Goal: Task Accomplishment & Management: Manage account settings

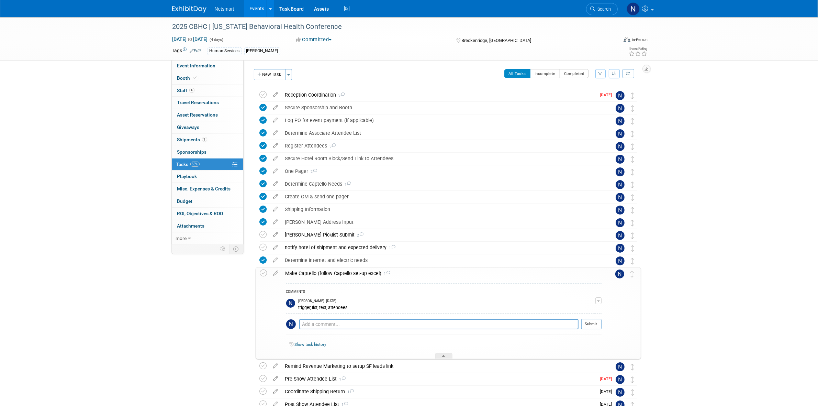
click at [107, 150] on div "2025 CBHC | Colorado Behavioral Health Conference Sep 17, 2025 to Sep 20, 2025 …" at bounding box center [409, 241] width 818 height 448
click at [205, 90] on link "4 Staff 4" at bounding box center [207, 90] width 71 height 12
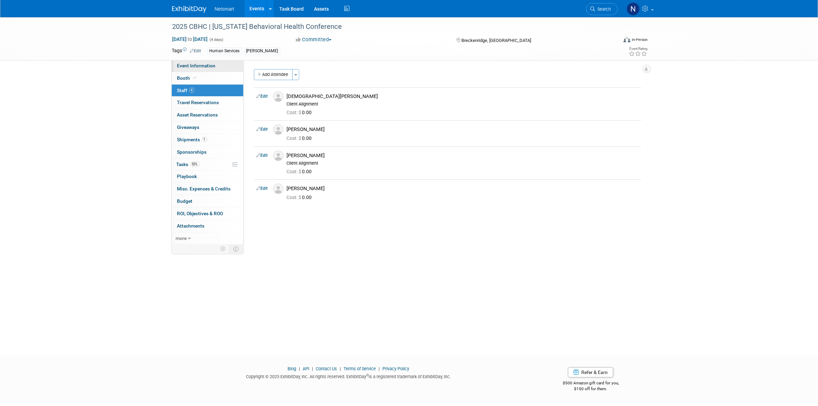
click at [203, 68] on span "Event Information" at bounding box center [196, 65] width 38 height 5
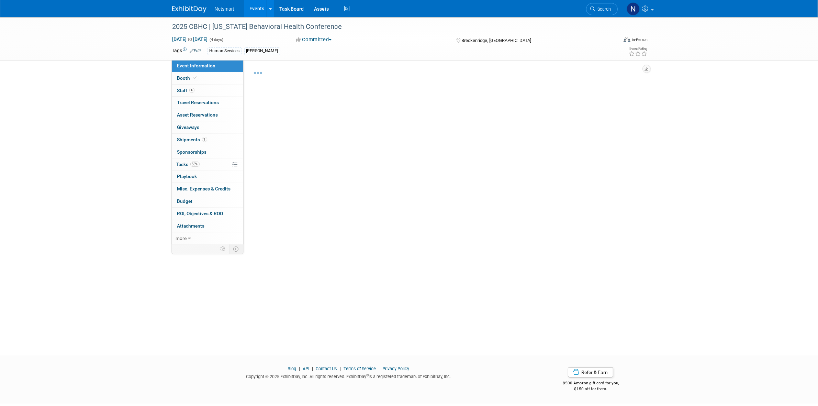
select select "Human Services"
select select "3"
select select "No"
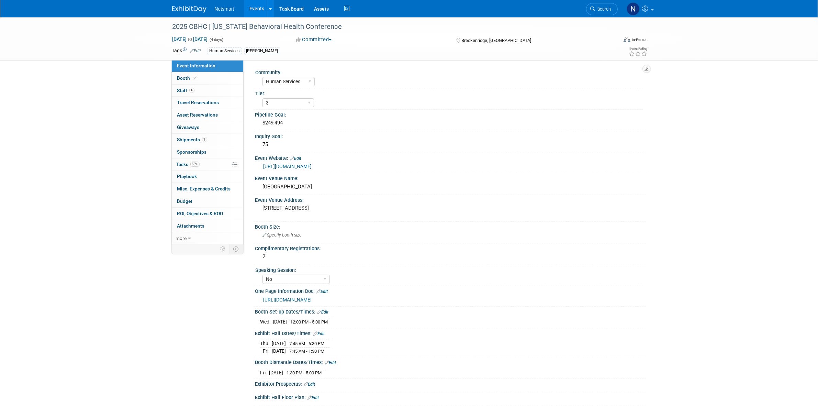
click at [310, 298] on link "https://ntst.sharepoint.com/:w:/s/HSTradeshowsEvents/EV5XrX8R7kNDi0fI0qwYhQEBXl…" at bounding box center [287, 299] width 48 height 5
click at [210, 164] on link "55% Tasks 55%" at bounding box center [207, 164] width 71 height 12
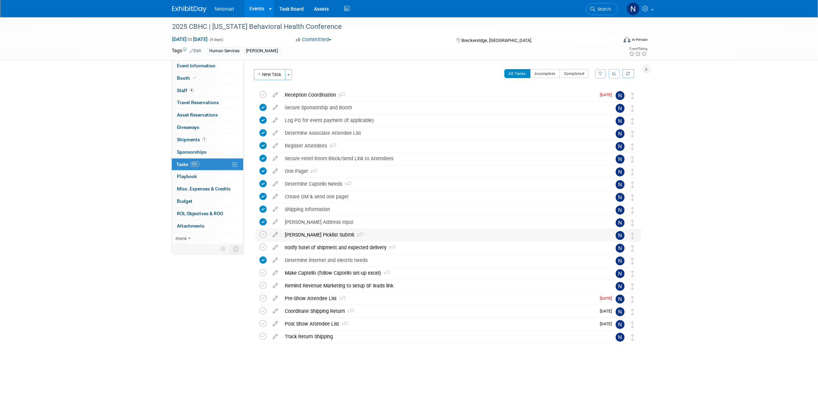
click at [308, 233] on div "Derse Picklist Submit 2" at bounding box center [442, 235] width 320 height 12
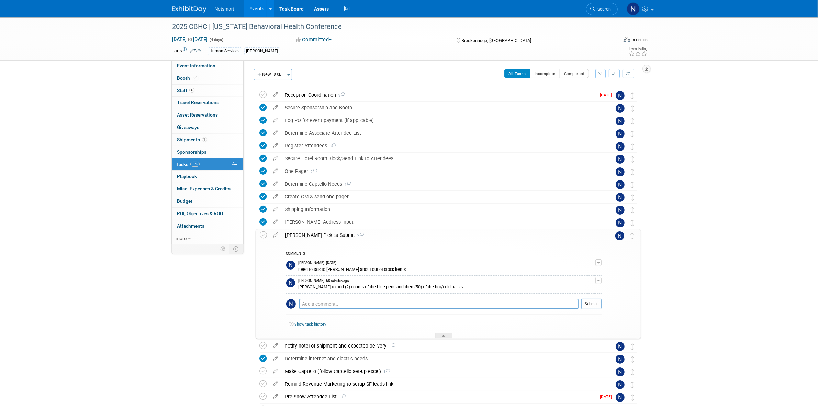
click at [308, 238] on div "Derse Picklist Submit 2" at bounding box center [441, 235] width 319 height 12
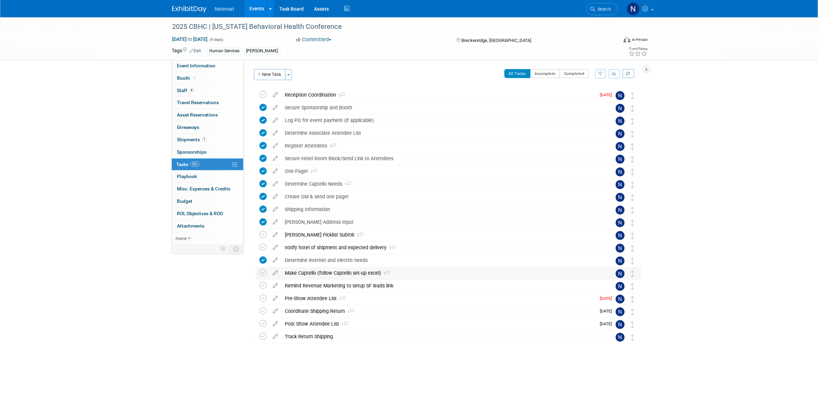
click at [302, 273] on div "Make Captello (follow Captello set-up excel) 1" at bounding box center [442, 273] width 320 height 12
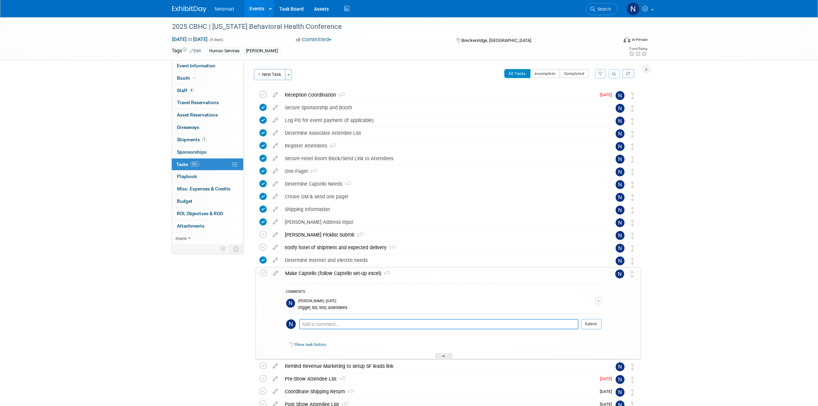
click at [315, 321] on textarea at bounding box center [438, 324] width 279 height 10
type textarea "list & adding Luke"
click at [587, 327] on button "Submit" at bounding box center [591, 324] width 20 height 10
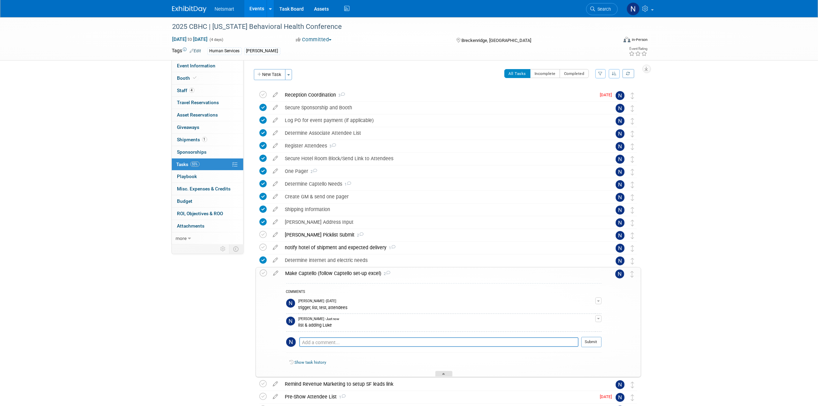
click at [445, 374] on div at bounding box center [443, 374] width 17 height 6
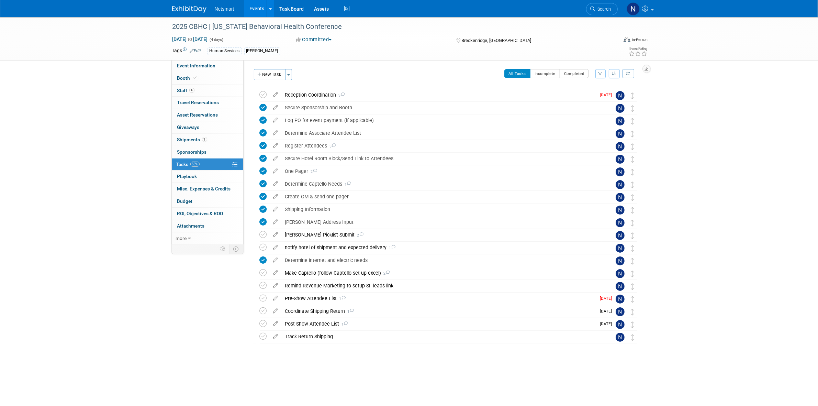
drag, startPoint x: 322, startPoint y: 354, endPoint x: 322, endPoint y: 344, distance: 9.3
click at [322, 354] on div at bounding box center [446, 350] width 389 height 14
click at [262, 286] on icon at bounding box center [263, 285] width 7 height 7
click at [318, 272] on div "Make Captello (follow Captello set-up excel) 2" at bounding box center [442, 273] width 320 height 12
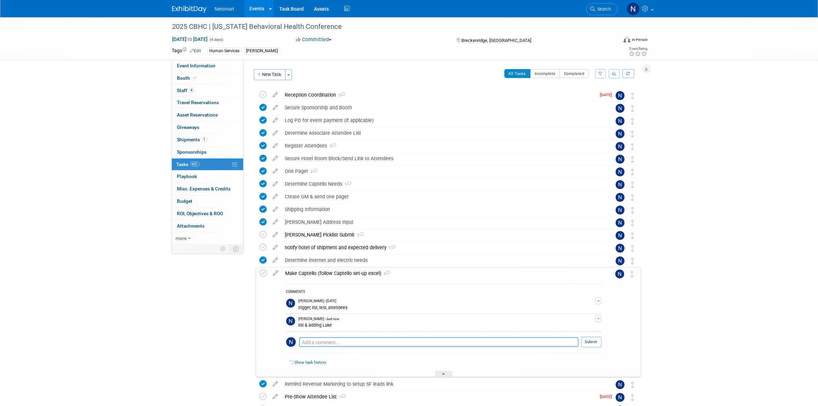
click at [318, 272] on div "Make Captello (follow Captello set-up excel) 2" at bounding box center [441, 273] width 319 height 12
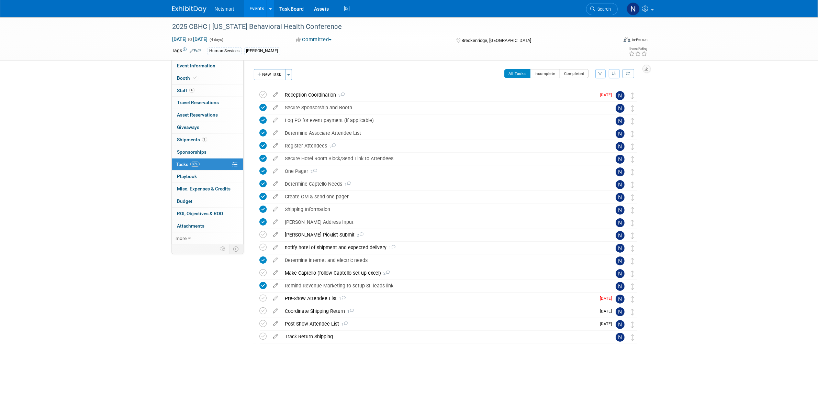
click at [312, 361] on div "2025 CBHC | Colorado Behavioral Health Conference Breckenridge, CO Sep 17, 2025…" at bounding box center [446, 230] width 389 height 282
click at [126, 111] on div "2025 CBHC | Colorado Behavioral Health Conference Sep 17, 2025 to Sep 20, 2025 …" at bounding box center [409, 201] width 818 height 368
click at [314, 96] on div "Reception Coordination 3" at bounding box center [439, 95] width 314 height 12
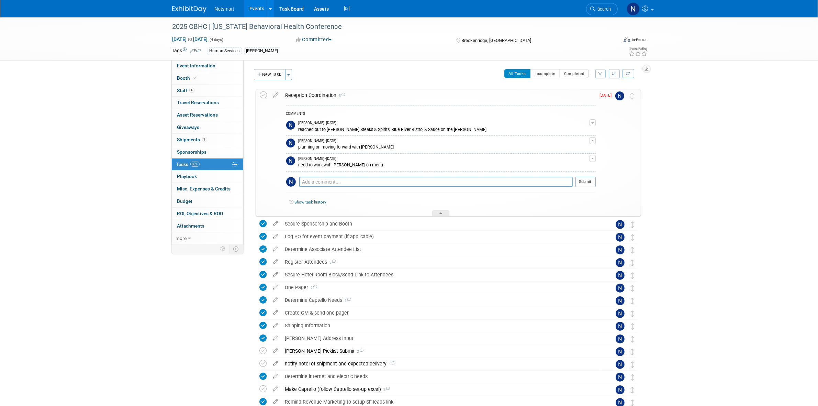
click at [314, 96] on div "Reception Coordination 3" at bounding box center [439, 95] width 314 height 12
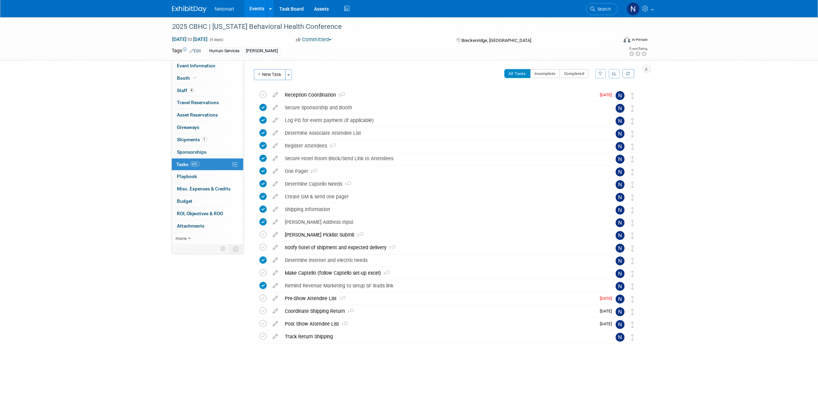
click at [83, 154] on div "2025 CBHC | Colorado Behavioral Health Conference Sep 17, 2025 to Sep 20, 2025 …" at bounding box center [409, 201] width 818 height 368
click at [308, 296] on div "Pre-Show Attendee List 1" at bounding box center [439, 298] width 314 height 12
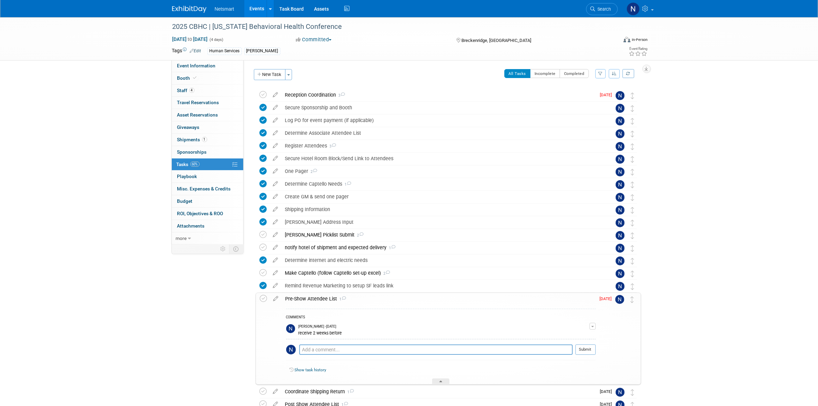
click at [308, 296] on div "Pre-Show Attendee List 1" at bounding box center [439, 299] width 314 height 12
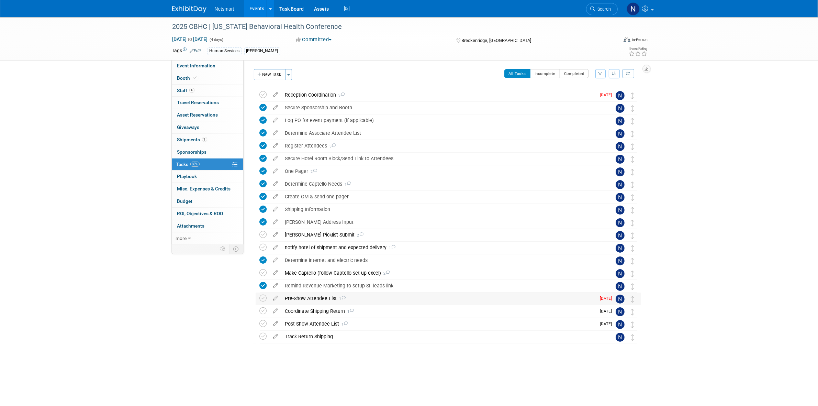
click at [308, 296] on div "Pre-Show Attendee List 1" at bounding box center [439, 298] width 314 height 12
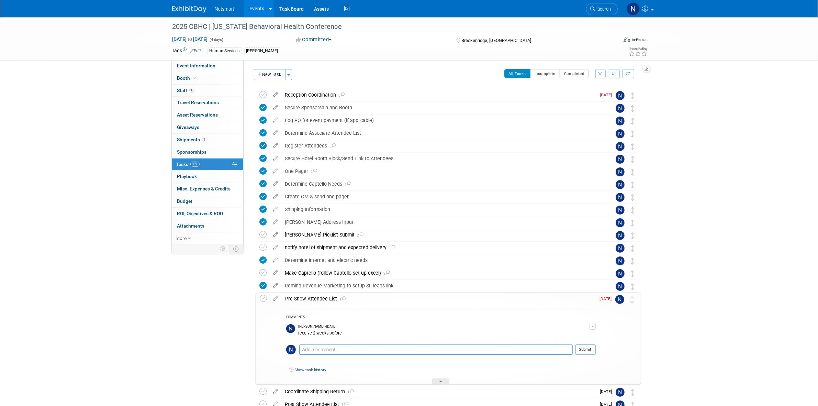
click at [308, 296] on div "Pre-Show Attendee List 1" at bounding box center [439, 299] width 314 height 12
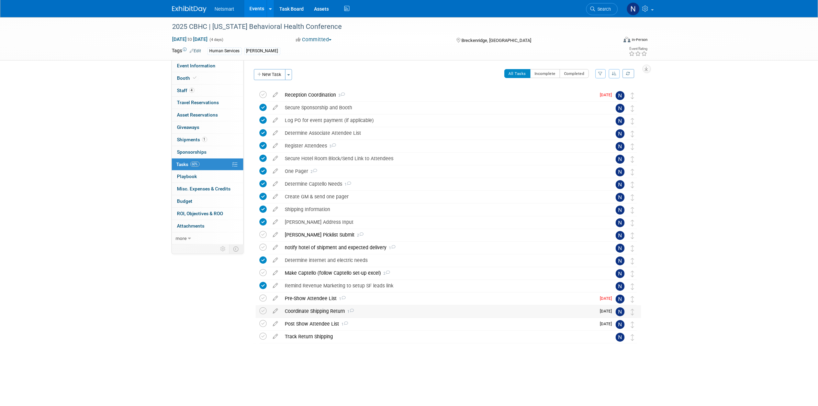
click at [299, 309] on div "Coordinate Shipping Return 1" at bounding box center [439, 311] width 314 height 12
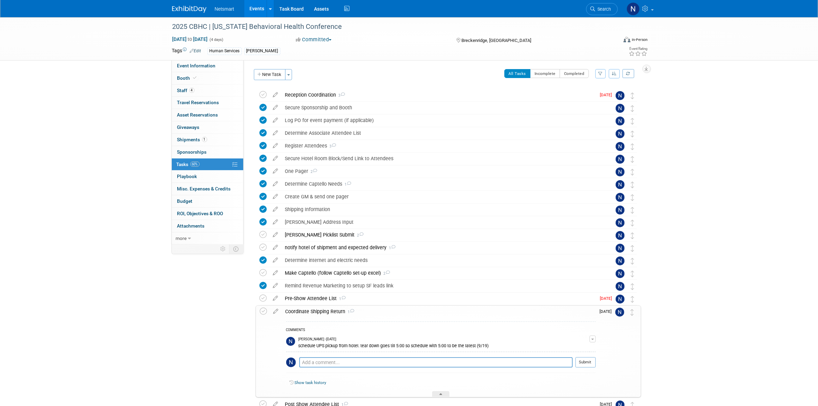
click at [299, 309] on div "Coordinate Shipping Return 1" at bounding box center [439, 311] width 314 height 12
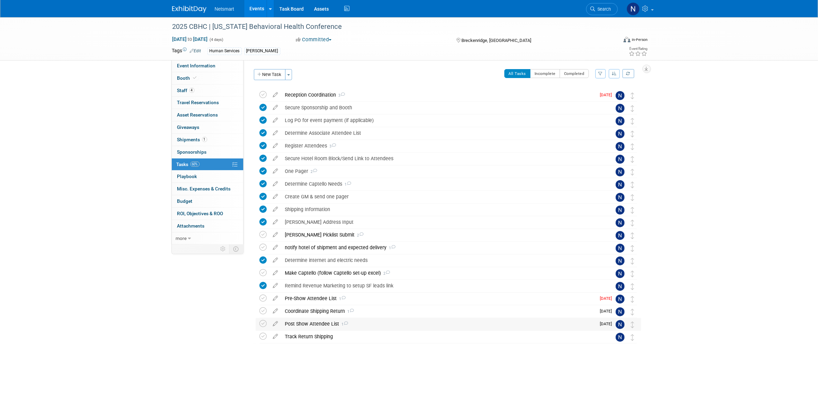
click at [300, 321] on div "Post Show Attendee List 1" at bounding box center [439, 324] width 314 height 12
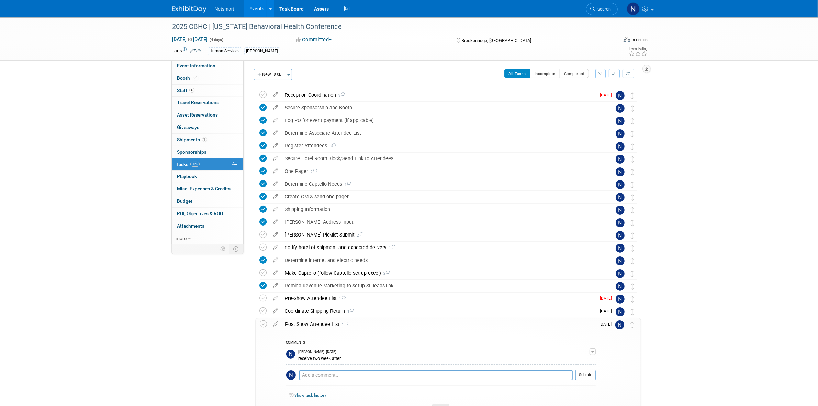
click at [300, 321] on div "Post Show Attendee List 1" at bounding box center [439, 324] width 314 height 12
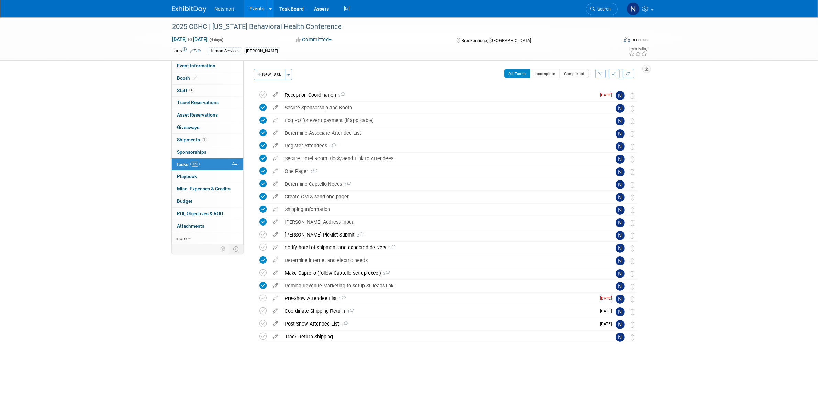
click at [231, 327] on div "Event Information Event Info Booth Booth 4 Staff 4 Staff 0 Travel Reservations …" at bounding box center [409, 194] width 484 height 354
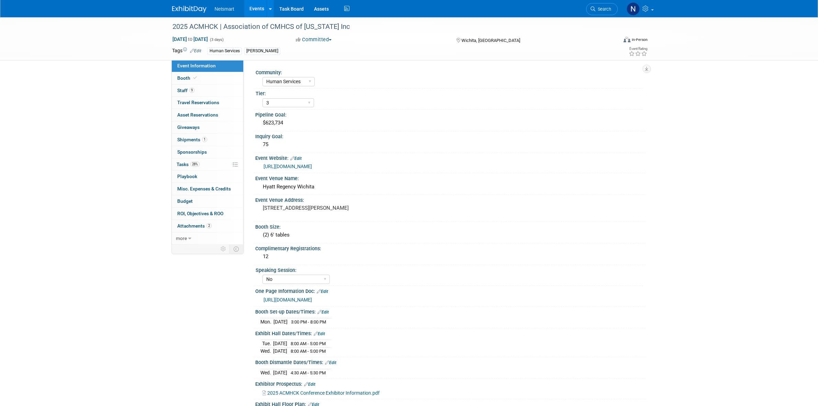
select select "Human Services"
select select "3"
select select "No"
click at [305, 297] on link "https://ntst.sharepoint.com/:w:/s/HSTradeshowsEvents/EWgks7tQ5SZEsyzh-99JmJgB4G…" at bounding box center [287, 299] width 48 height 5
click at [212, 167] on link "28% Tasks 28%" at bounding box center [207, 164] width 71 height 12
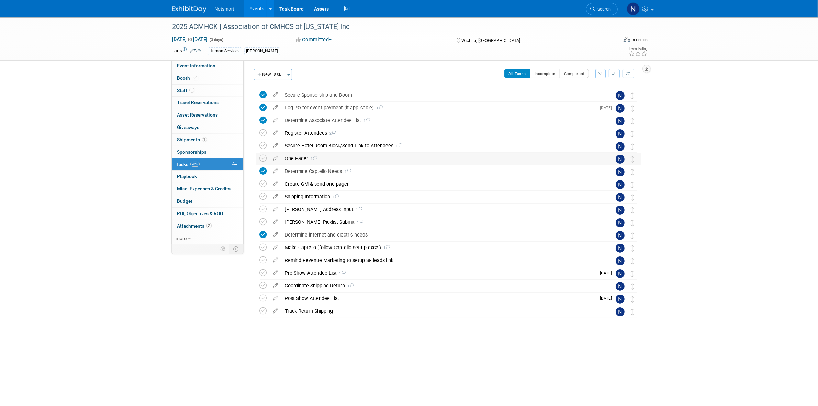
click at [303, 157] on div "One Pager 1" at bounding box center [442, 158] width 320 height 12
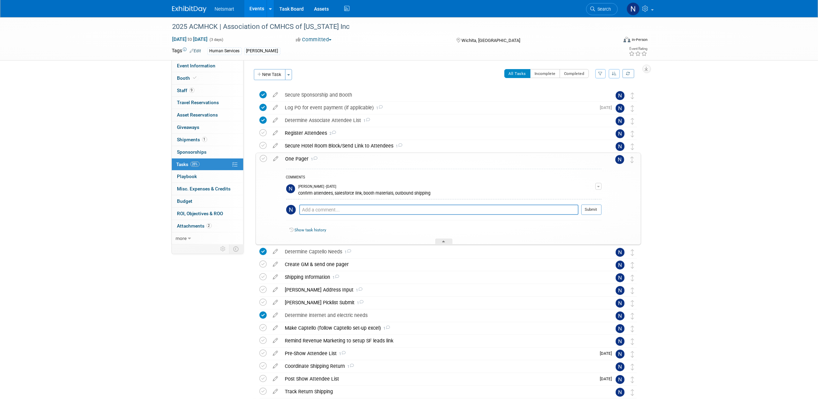
click at [298, 157] on div "One Pager 1" at bounding box center [441, 159] width 319 height 12
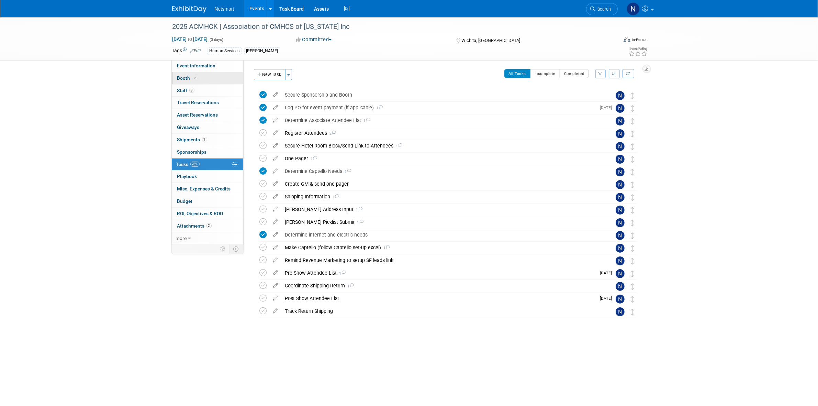
click at [205, 74] on link "Booth" at bounding box center [207, 78] width 71 height 12
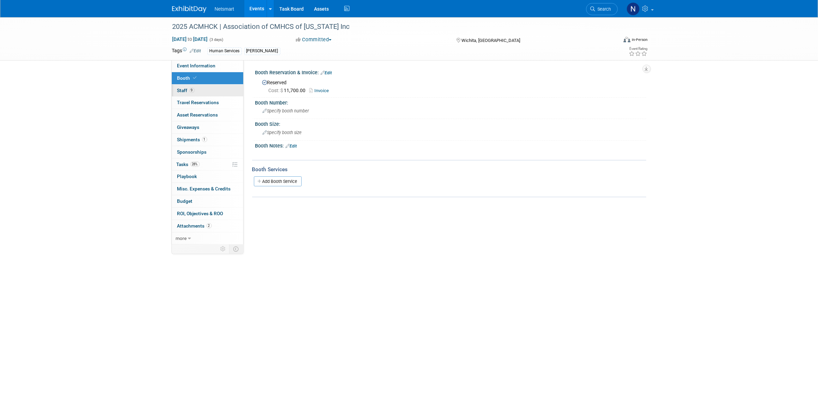
click at [205, 90] on link "9 Staff 9" at bounding box center [207, 90] width 71 height 12
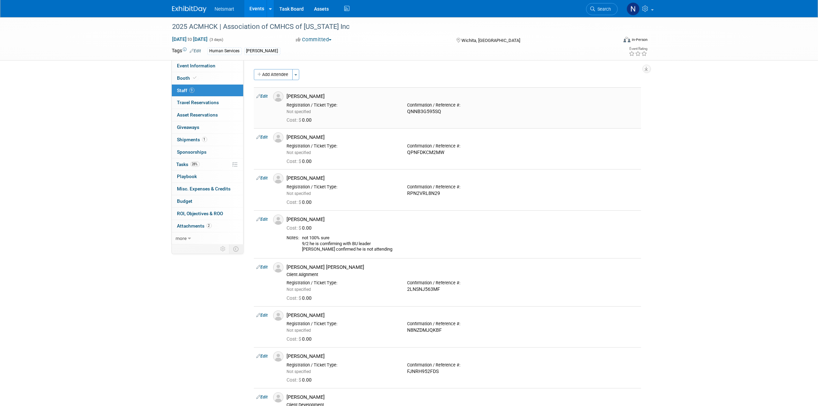
drag, startPoint x: 287, startPoint y: 95, endPoint x: 320, endPoint y: 92, distance: 32.7
click at [320, 92] on div "[PERSON_NAME]" at bounding box center [463, 95] width 362 height 8
copy div "[PERSON_NAME]"
drag, startPoint x: 288, startPoint y: 137, endPoint x: 339, endPoint y: 136, distance: 51.2
click at [339, 136] on div "[PERSON_NAME]" at bounding box center [462, 137] width 351 height 7
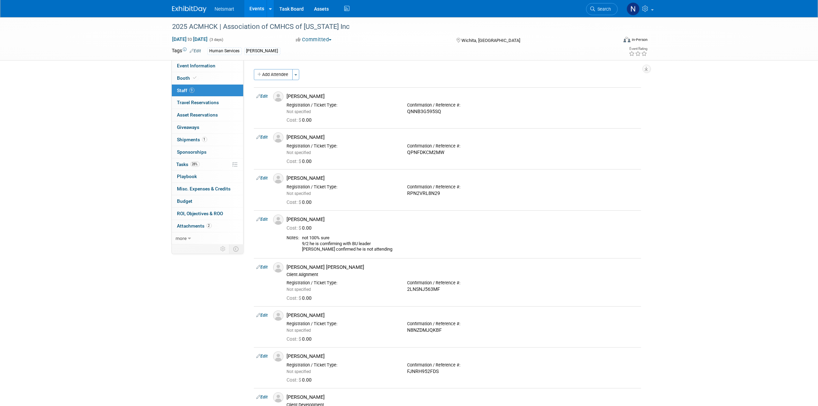
copy div "[PERSON_NAME]"
drag, startPoint x: 300, startPoint y: 177, endPoint x: 330, endPoint y: 178, distance: 30.2
click at [330, 178] on div "[PERSON_NAME]" at bounding box center [462, 178] width 351 height 7
click at [289, 180] on div "[PERSON_NAME]" at bounding box center [462, 178] width 351 height 7
click at [287, 179] on div "[PERSON_NAME]" at bounding box center [463, 177] width 362 height 8
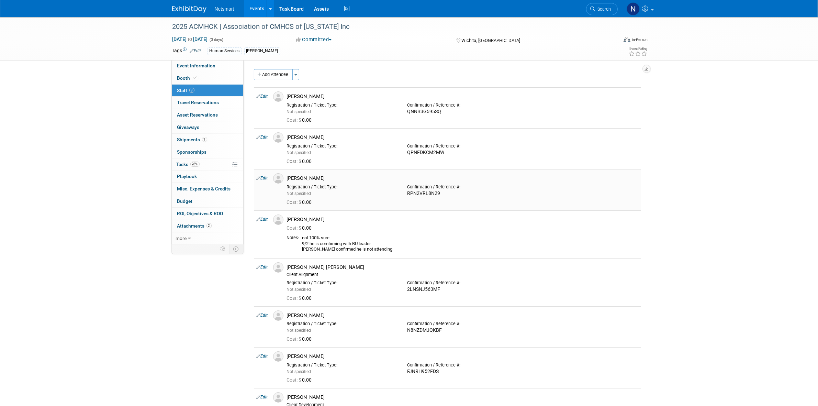
drag, startPoint x: 287, startPoint y: 179, endPoint x: 331, endPoint y: 179, distance: 44.6
click at [331, 179] on div "[PERSON_NAME]" at bounding box center [463, 177] width 362 height 8
copy div "[PERSON_NAME]"
drag, startPoint x: 287, startPoint y: 266, endPoint x: 351, endPoint y: 263, distance: 63.6
click at [351, 263] on div "Connor Zishka Client Alignment" at bounding box center [463, 269] width 362 height 15
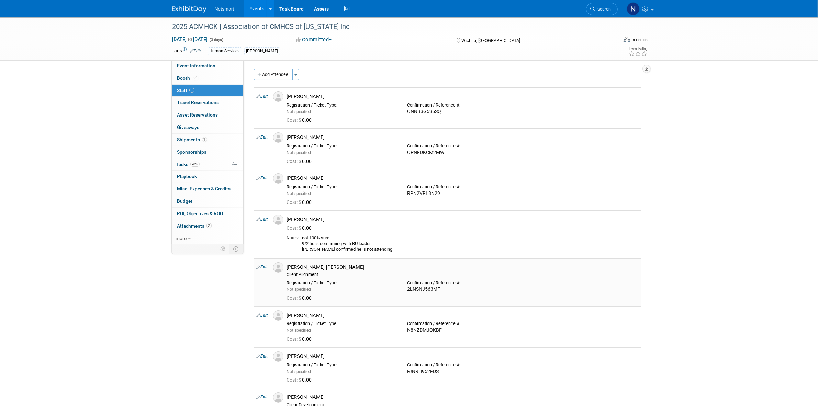
copy div "[PERSON_NAME] [PERSON_NAME]"
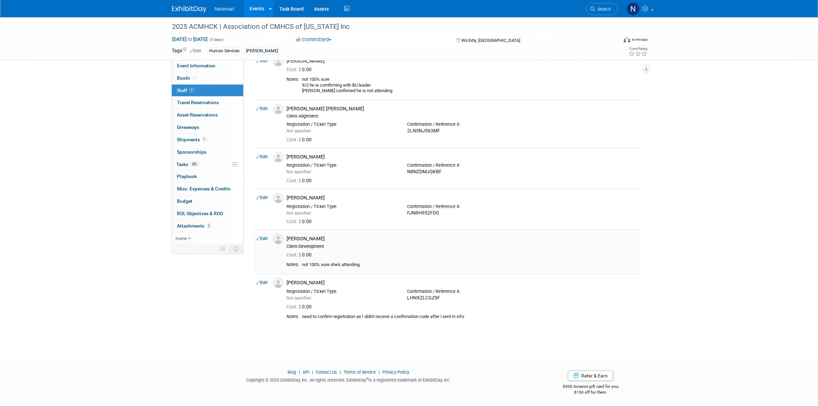
scroll to position [160, 0]
drag, startPoint x: 287, startPoint y: 154, endPoint x: 398, endPoint y: 152, distance: 110.6
click at [398, 152] on div "[PERSON_NAME]" at bounding box center [462, 155] width 351 height 7
drag, startPoint x: 287, startPoint y: 196, endPoint x: 406, endPoint y: 191, distance: 119.0
click at [406, 191] on td "Dane Hrencher Registration / Ticket Type: Not specified" at bounding box center [462, 208] width 357 height 41
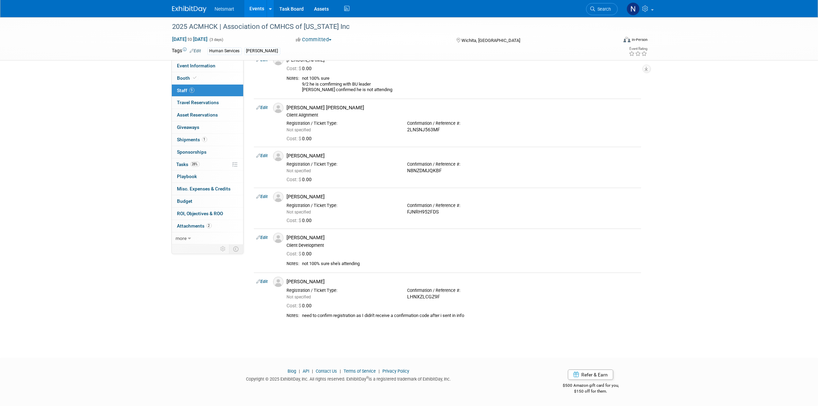
copy div "[PERSON_NAME]"
drag, startPoint x: 287, startPoint y: 155, endPoint x: 345, endPoint y: 153, distance: 58.4
click at [345, 153] on div "[PERSON_NAME]" at bounding box center [463, 155] width 362 height 8
copy div "[PERSON_NAME]"
drag, startPoint x: 287, startPoint y: 282, endPoint x: 331, endPoint y: 280, distance: 44.3
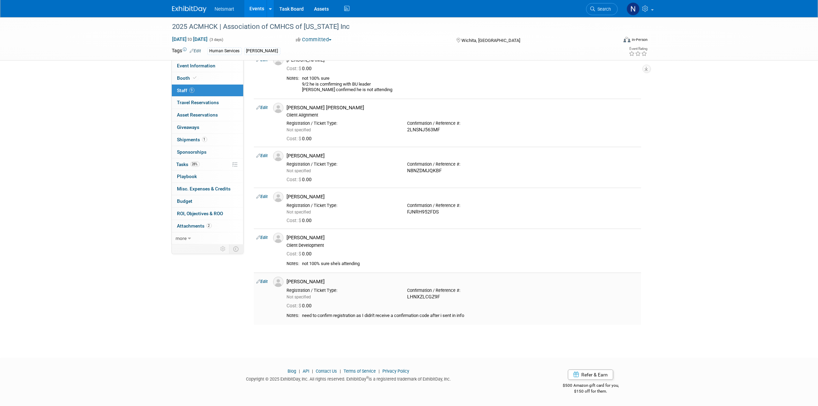
click at [331, 280] on div "[PERSON_NAME]" at bounding box center [462, 281] width 351 height 7
copy div "[PERSON_NAME]"
drag, startPoint x: 309, startPoint y: 235, endPoint x: 332, endPoint y: 238, distance: 22.8
click at [330, 236] on div "Julie Hiett Client Development" at bounding box center [463, 239] width 362 height 15
copy div "[PERSON_NAME]"
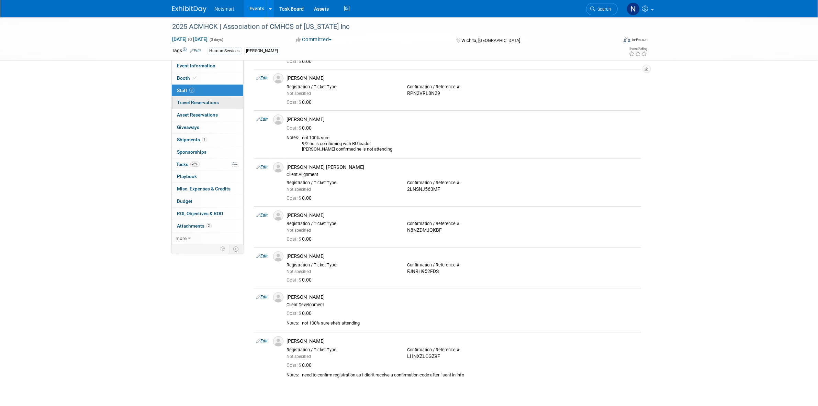
scroll to position [0, 0]
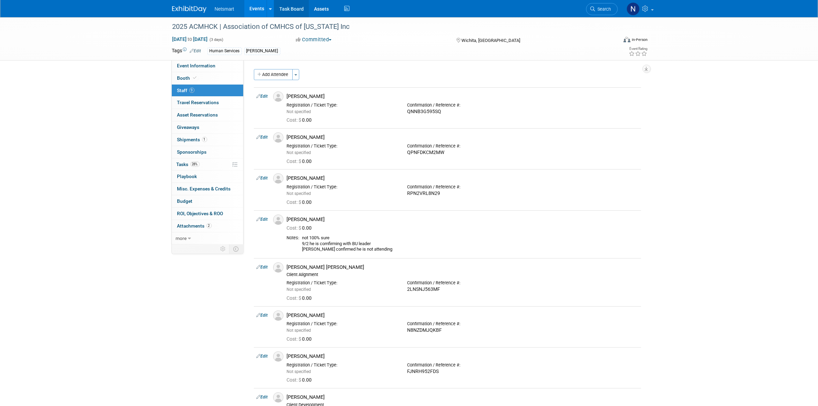
click at [286, 8] on link "Task Board" at bounding box center [291, 8] width 35 height 17
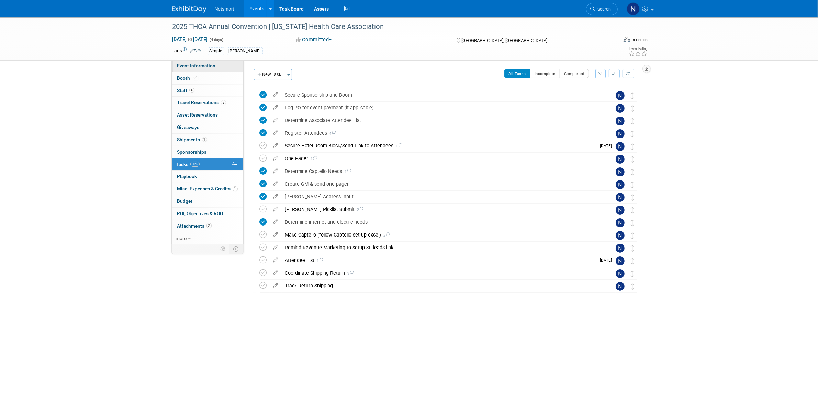
click at [208, 66] on span "Event Information" at bounding box center [196, 65] width 38 height 5
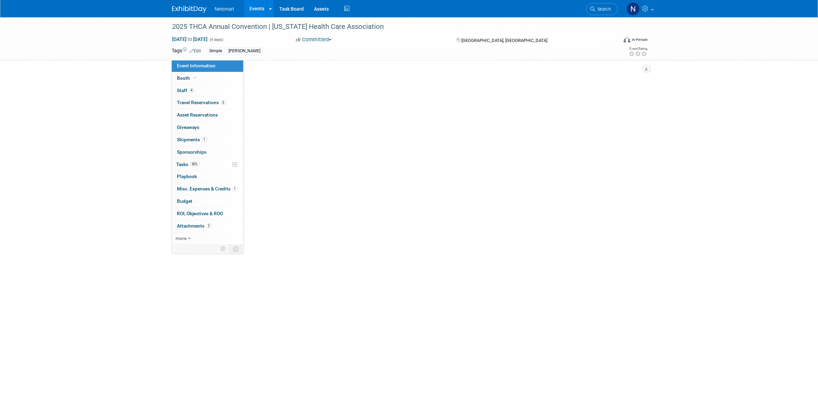
select select "Simple"
select select "3"
select select "No"
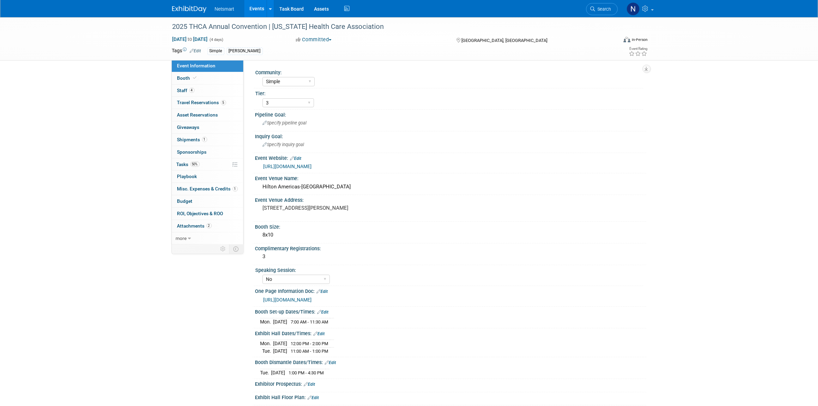
click at [312, 297] on link "[URL][DOMAIN_NAME]" at bounding box center [287, 299] width 48 height 5
